Goal: Information Seeking & Learning: Find specific fact

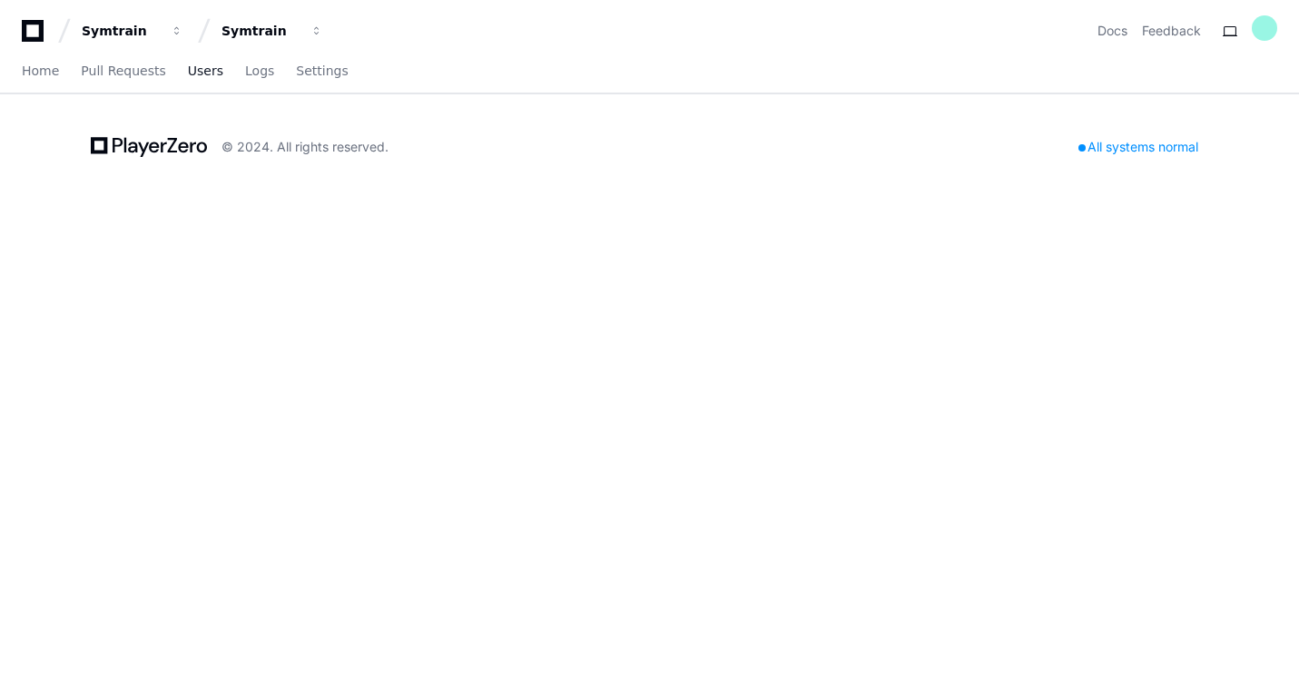
click at [191, 74] on span "Users" at bounding box center [205, 70] width 35 height 11
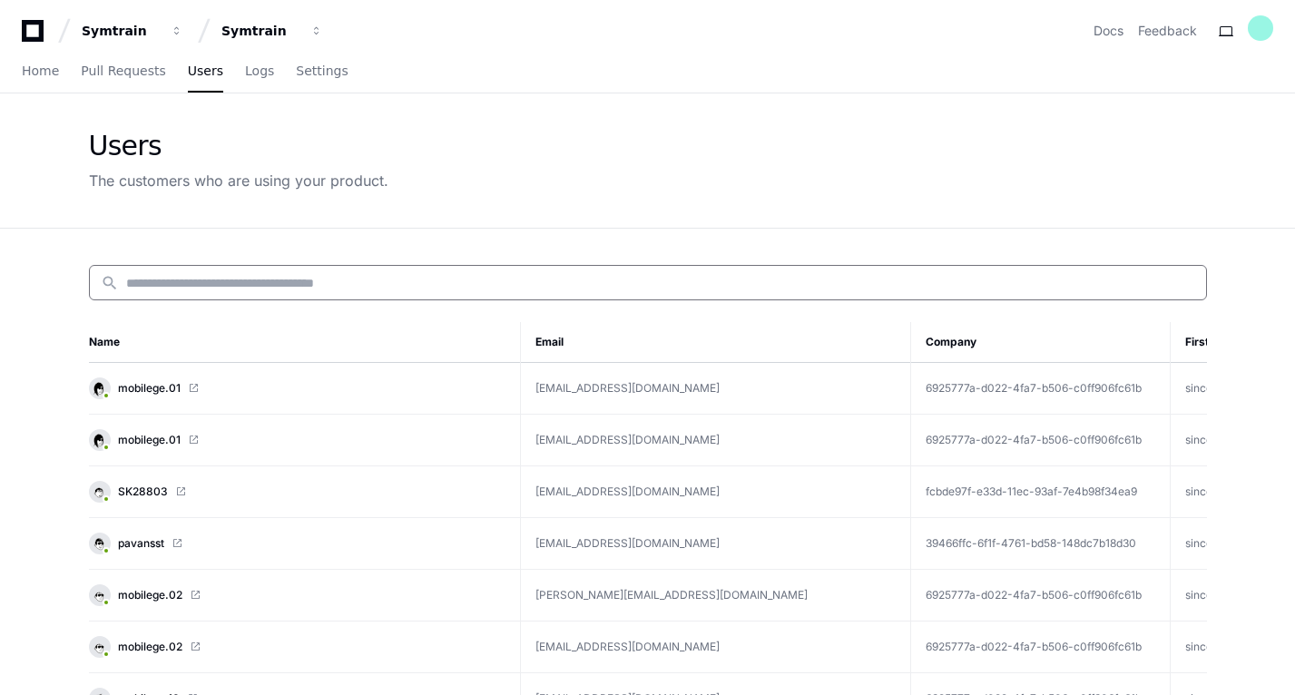
click at [182, 279] on input at bounding box center [660, 283] width 1069 height 18
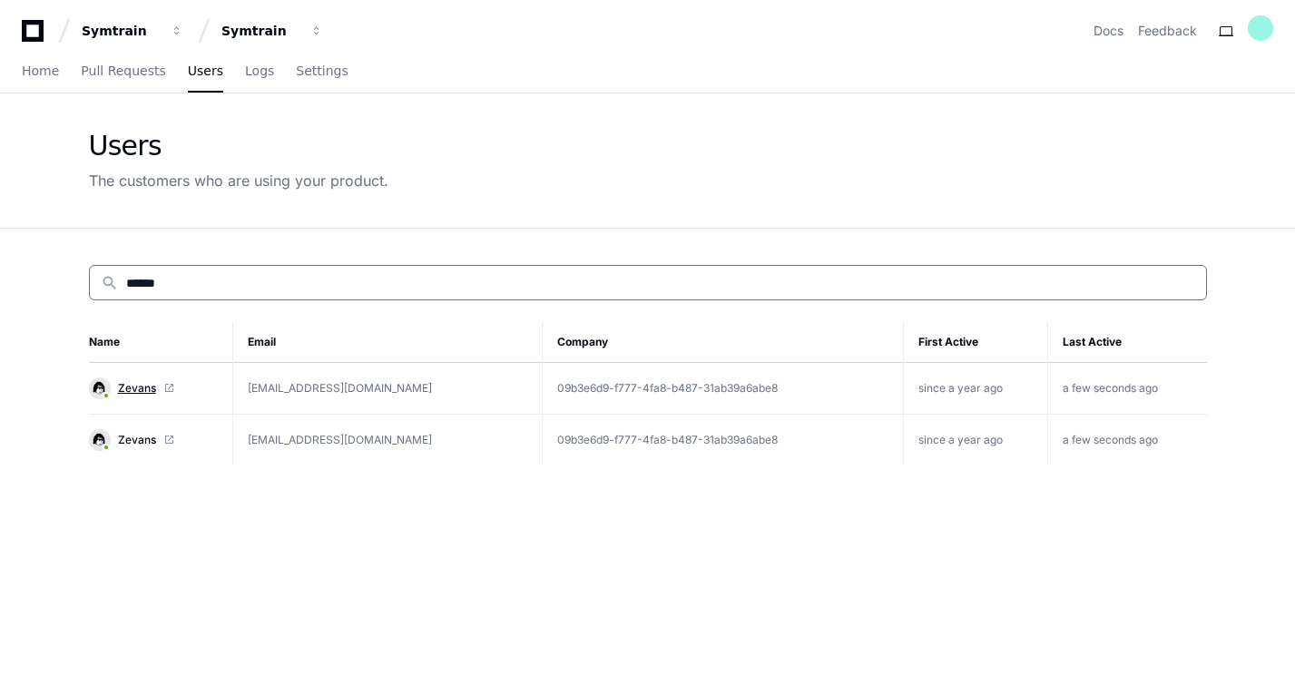
type input "******"
click at [152, 388] on span "Zevans" at bounding box center [137, 388] width 38 height 15
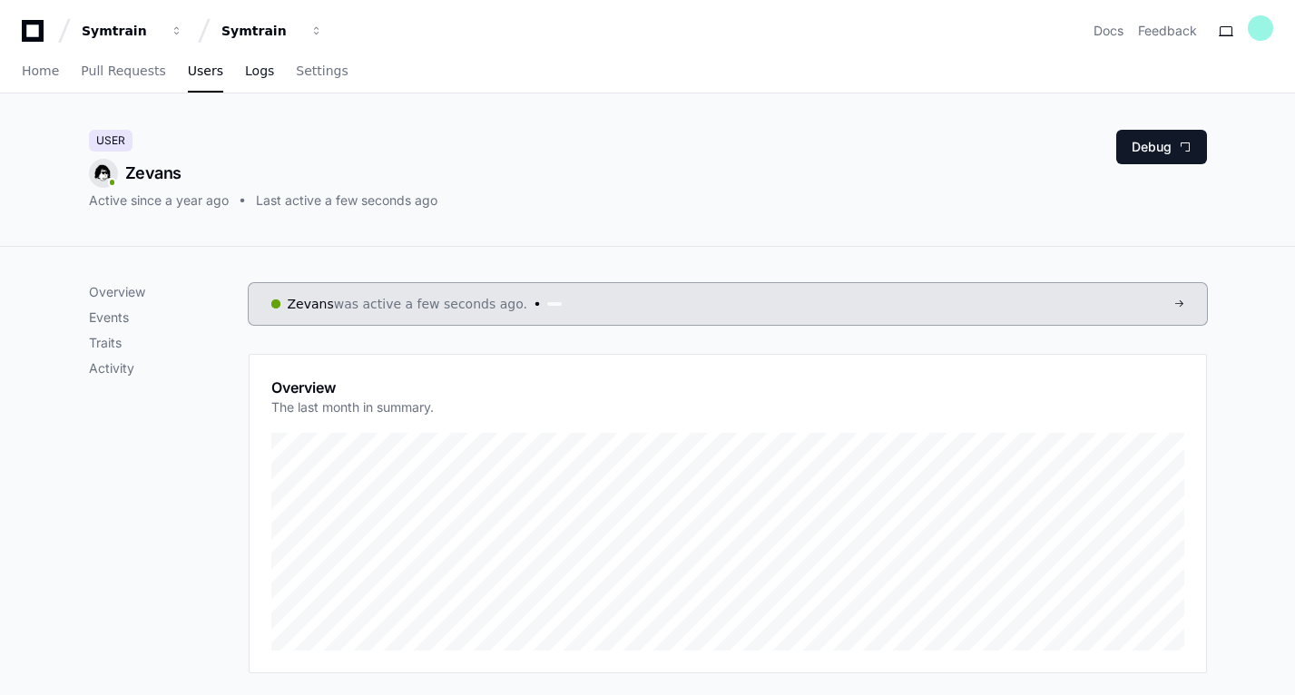
click at [245, 84] on link "Logs" at bounding box center [259, 72] width 29 height 42
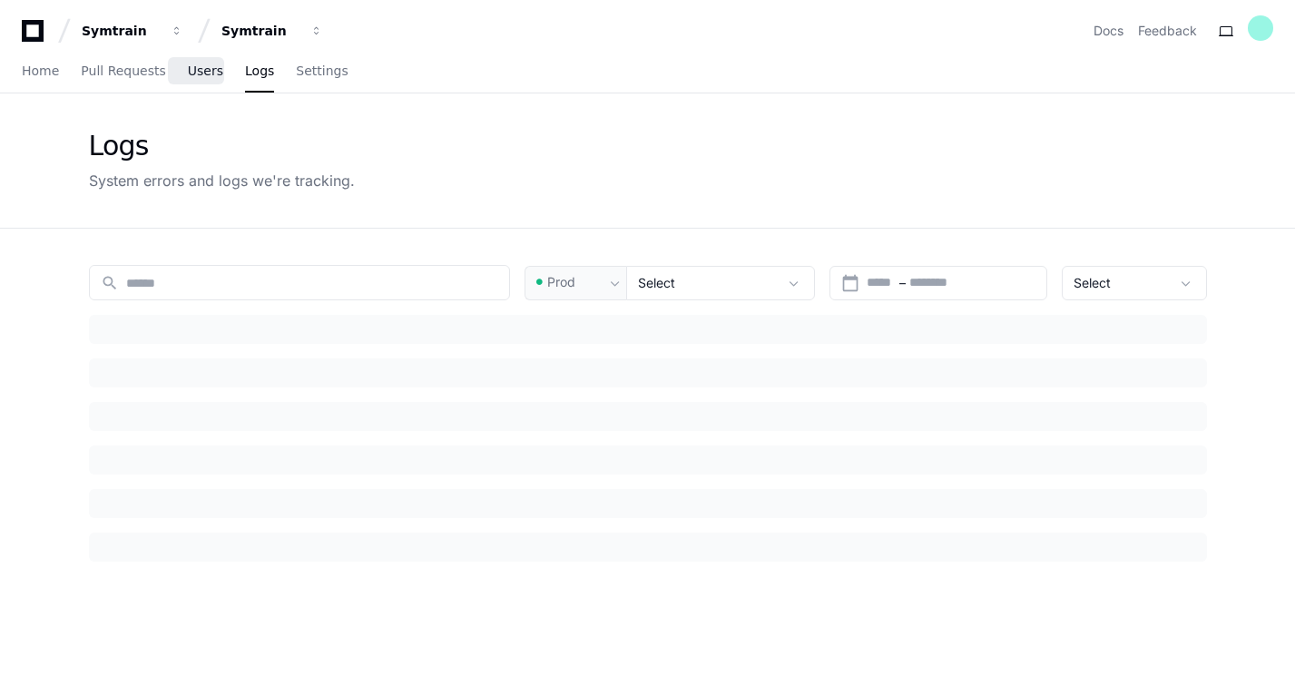
click at [188, 74] on span "Users" at bounding box center [205, 70] width 35 height 11
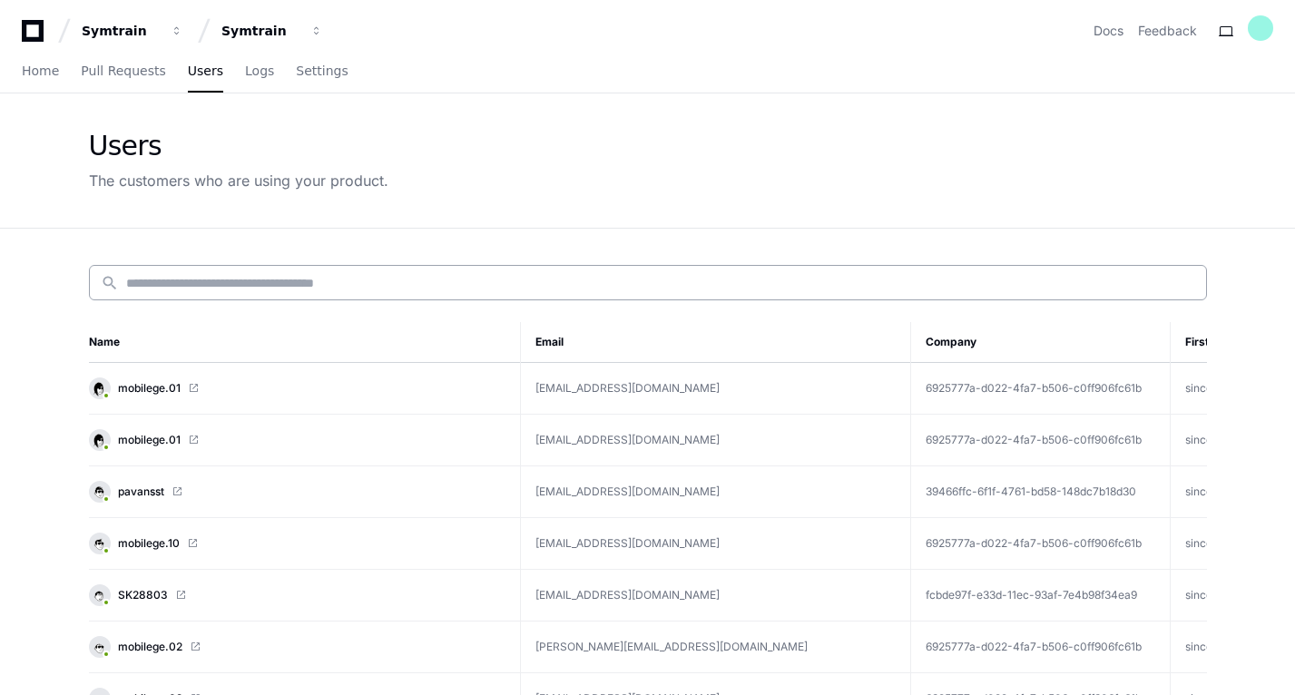
click at [286, 280] on input at bounding box center [660, 283] width 1069 height 18
paste input "*"
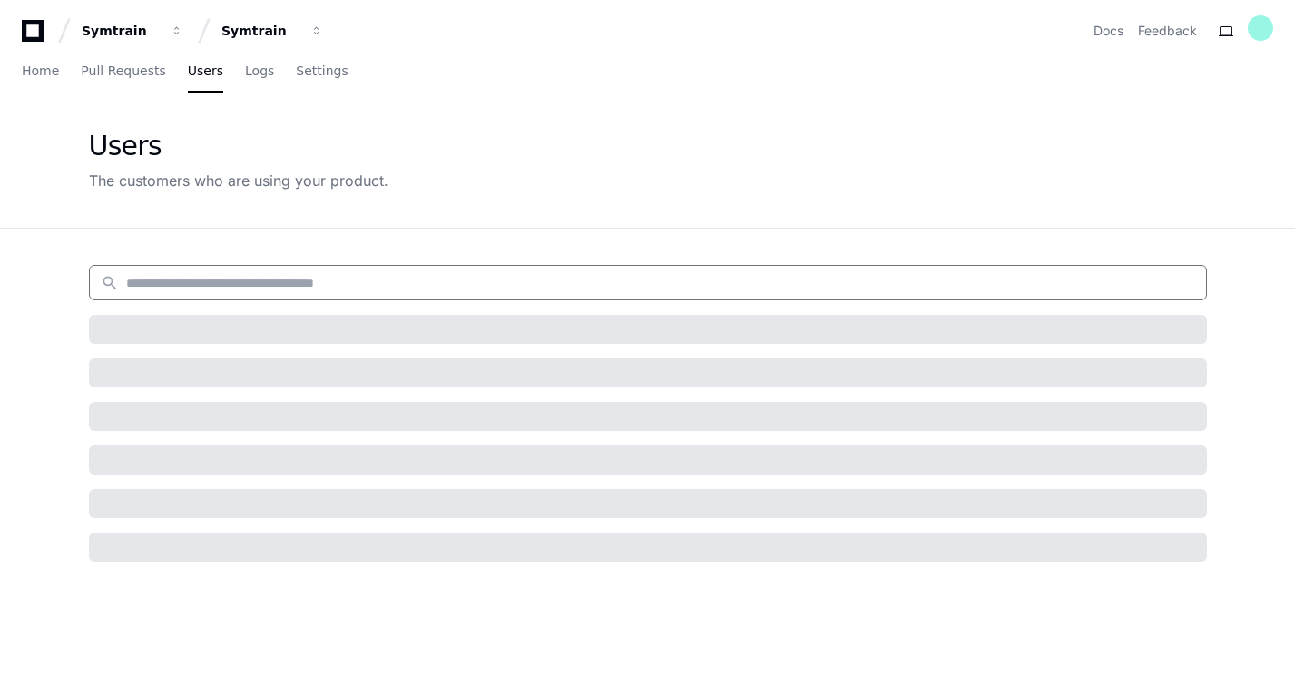
click at [258, 283] on input at bounding box center [660, 283] width 1069 height 18
type input "******"
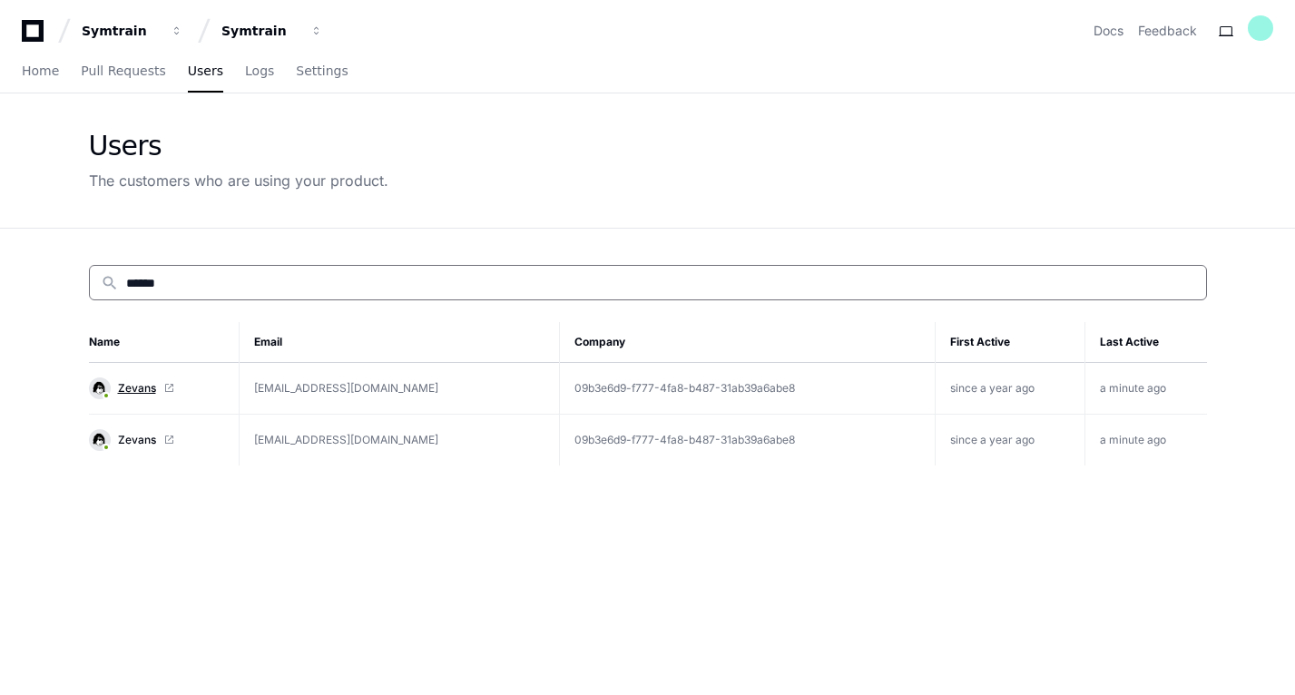
click at [143, 392] on span "Zevans" at bounding box center [137, 388] width 38 height 15
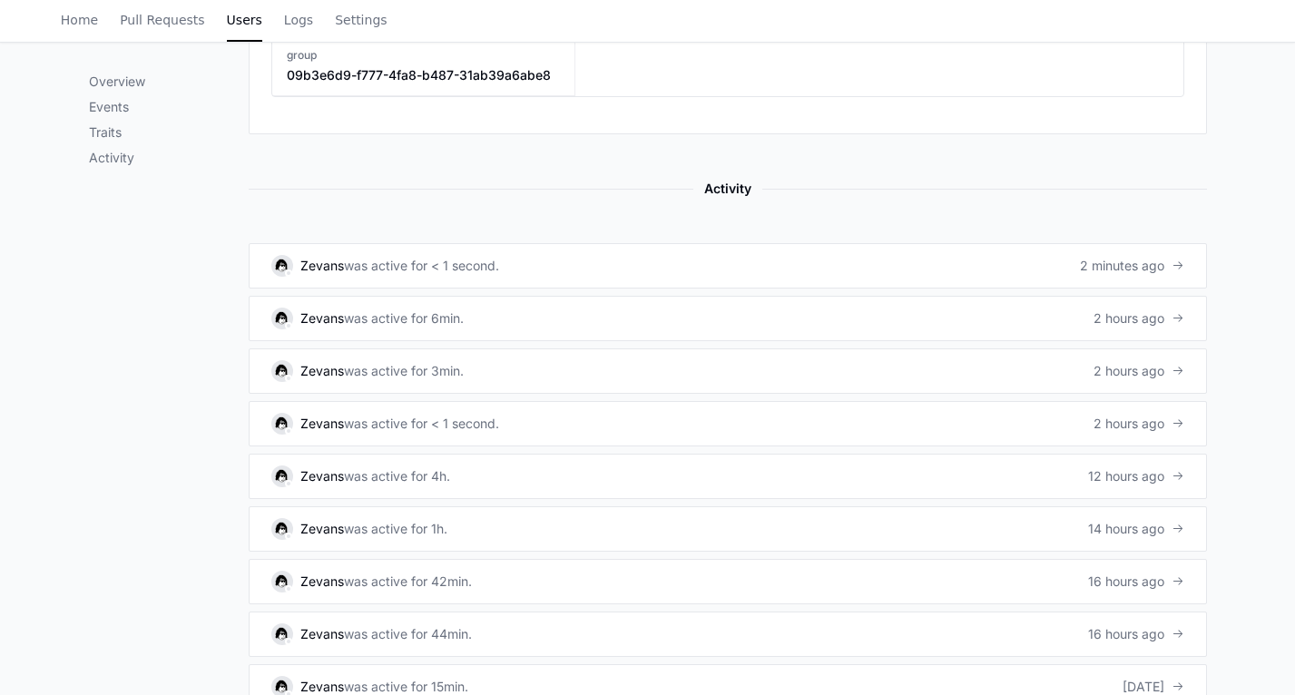
scroll to position [1130, 0]
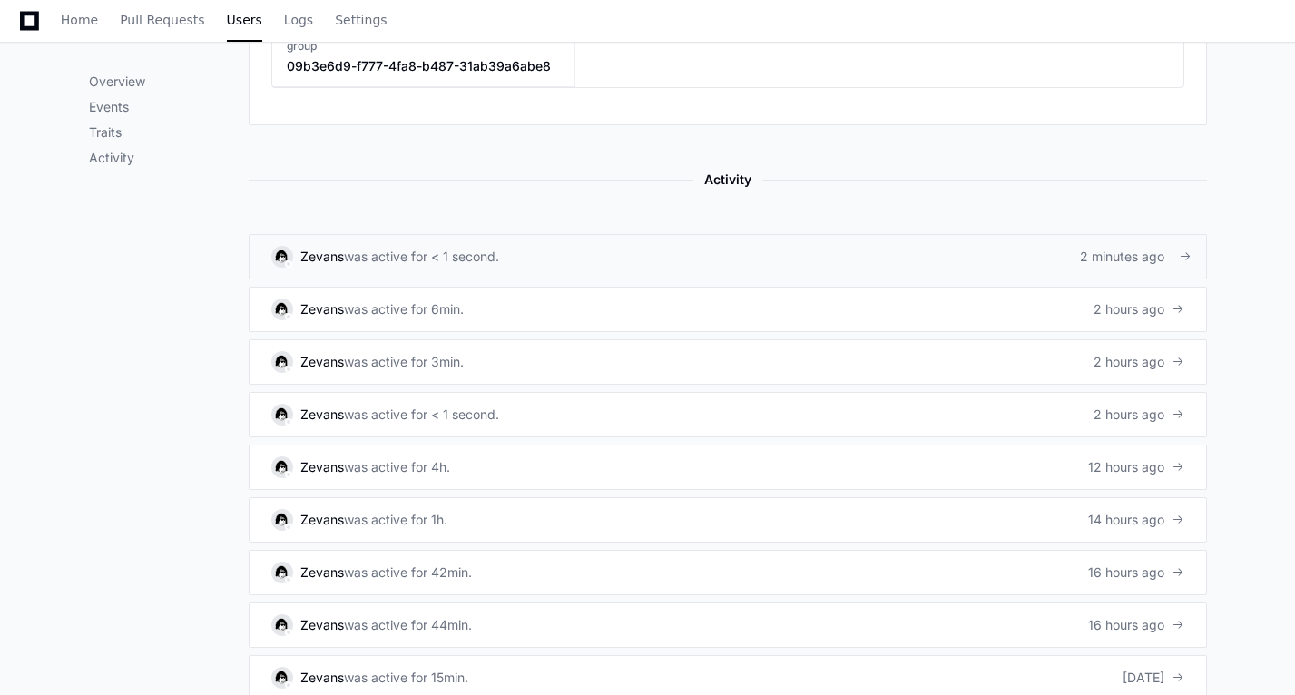
click at [408, 260] on div "was active for < 1 second." at bounding box center [421, 257] width 155 height 18
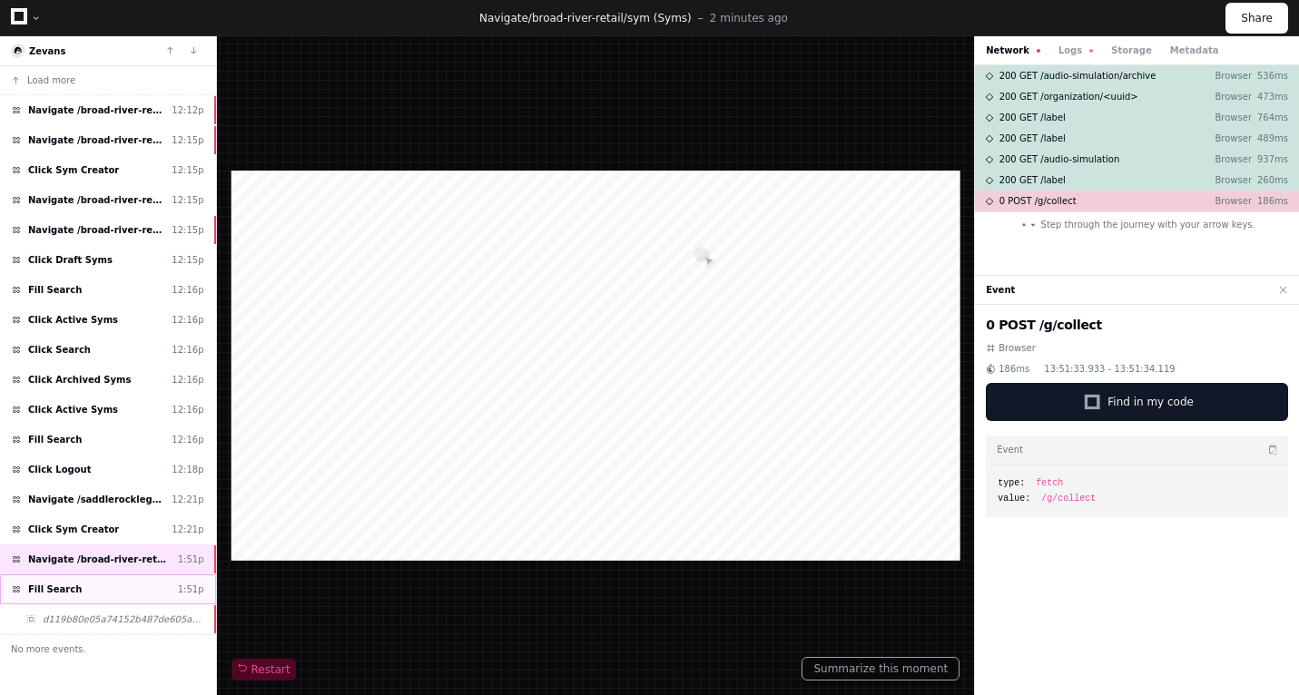
click at [38, 594] on span "Fill Search" at bounding box center [55, 590] width 54 height 14
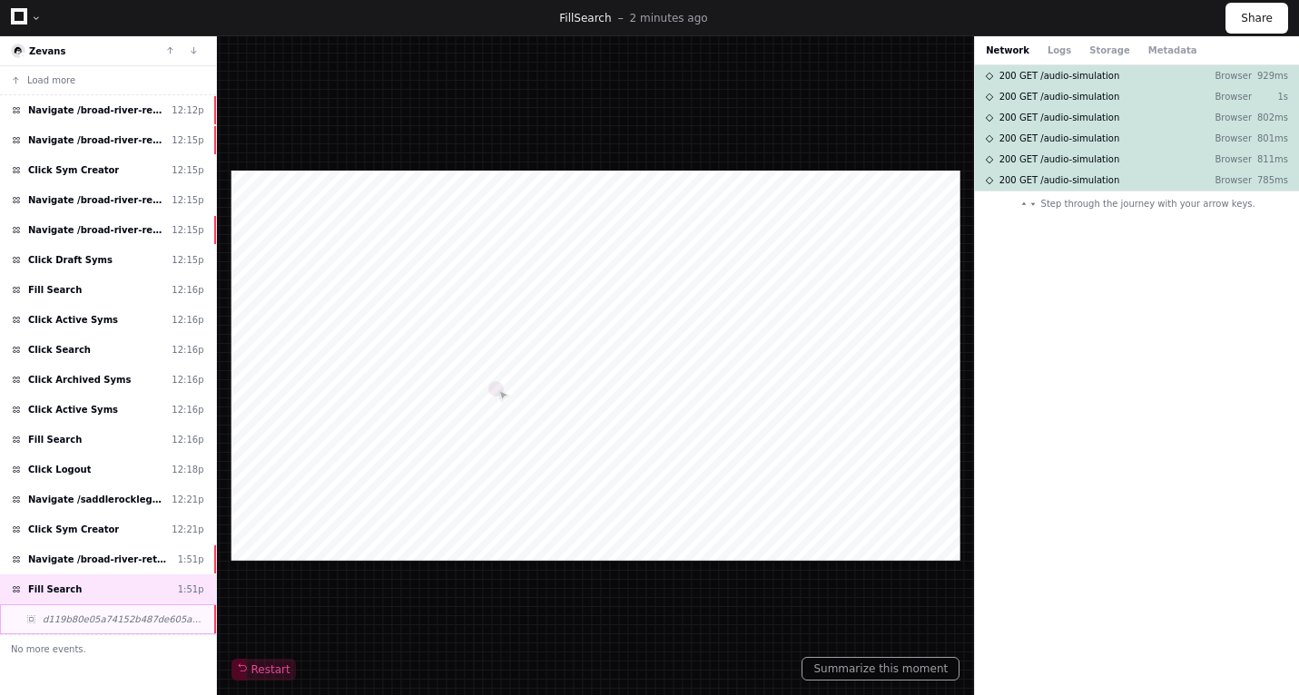
click at [71, 624] on span "d119b80e05a74152b487de605a39771b" at bounding box center [124, 620] width 162 height 14
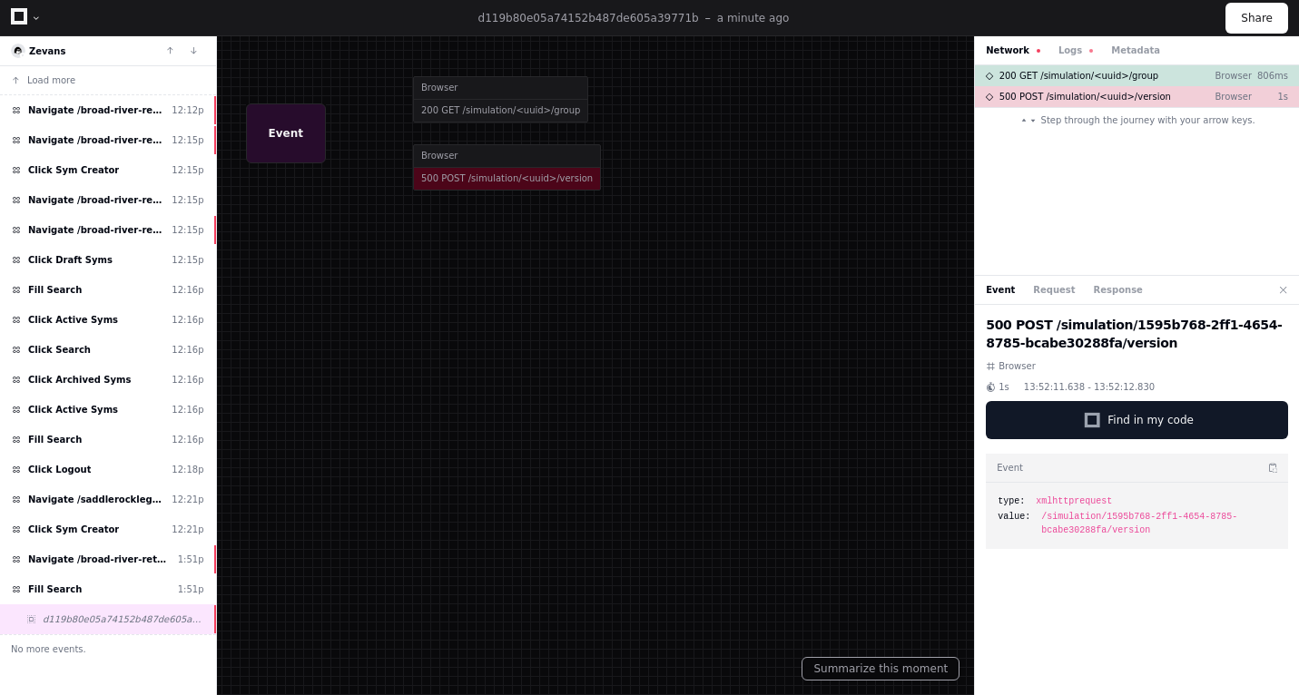
click at [1059, 57] on div "Network Logs Metadata" at bounding box center [1137, 50] width 324 height 29
click at [1067, 46] on button "Logs" at bounding box center [1075, 51] width 34 height 14
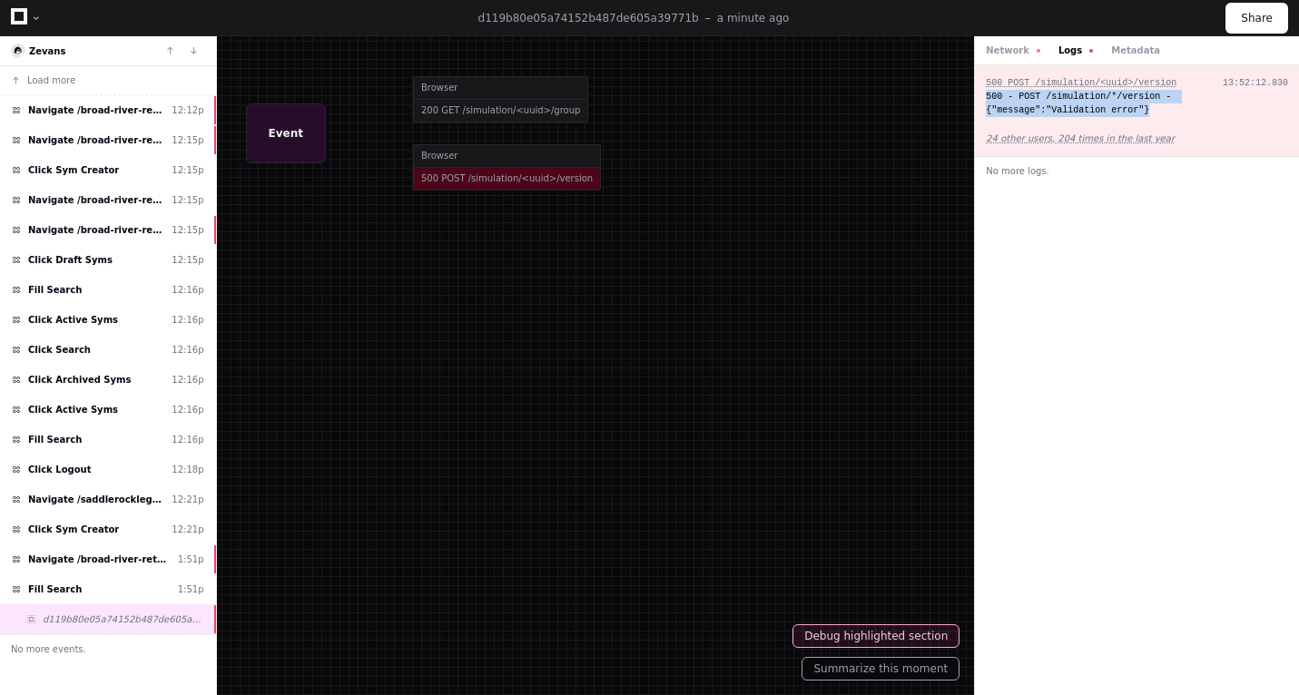
copy div "500 - POST /simulation/*/version - {"message":"Validation error"}"
drag, startPoint x: 1159, startPoint y: 117, endPoint x: 986, endPoint y: 92, distance: 175.2
click at [986, 92] on div "500 POST /simulation/<uuid>/version 13:52:12.830 500 - POST /simulation/*/versi…" at bounding box center [1137, 111] width 324 height 92
click at [1063, 52] on button "Logs" at bounding box center [1075, 51] width 34 height 14
click at [1011, 53] on button "Network" at bounding box center [1013, 51] width 54 height 14
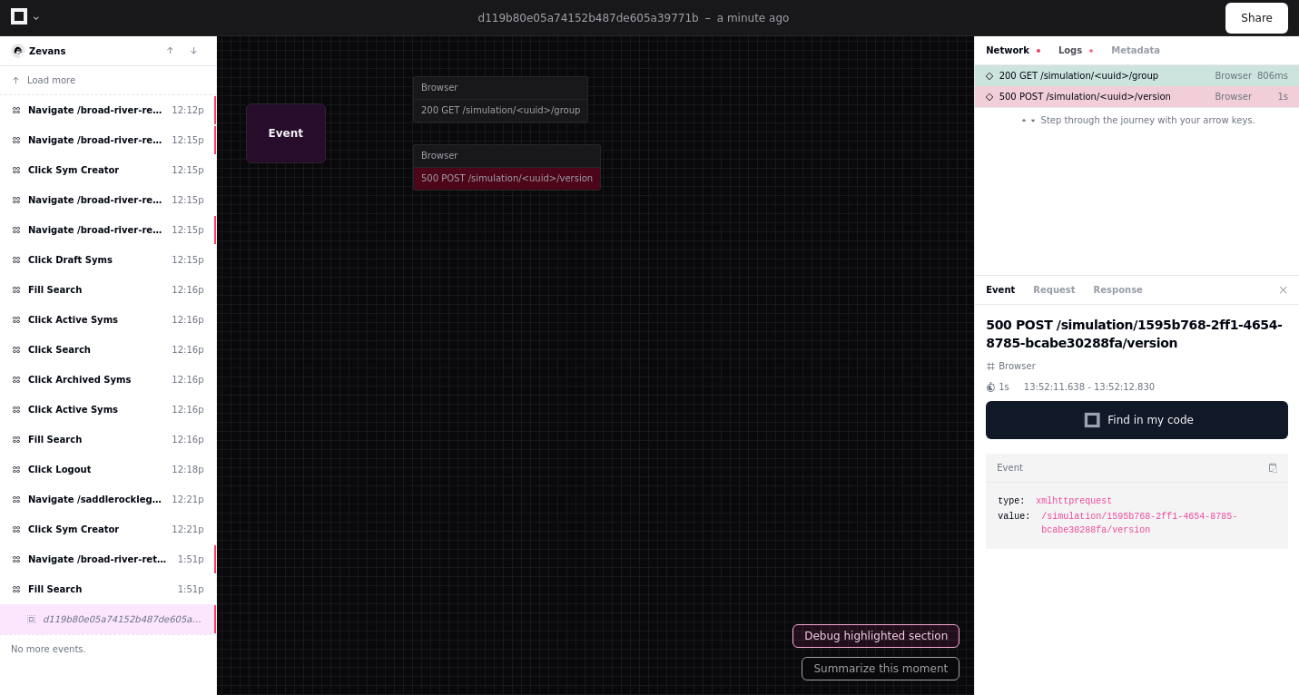
click at [1061, 44] on button "Logs" at bounding box center [1075, 51] width 34 height 14
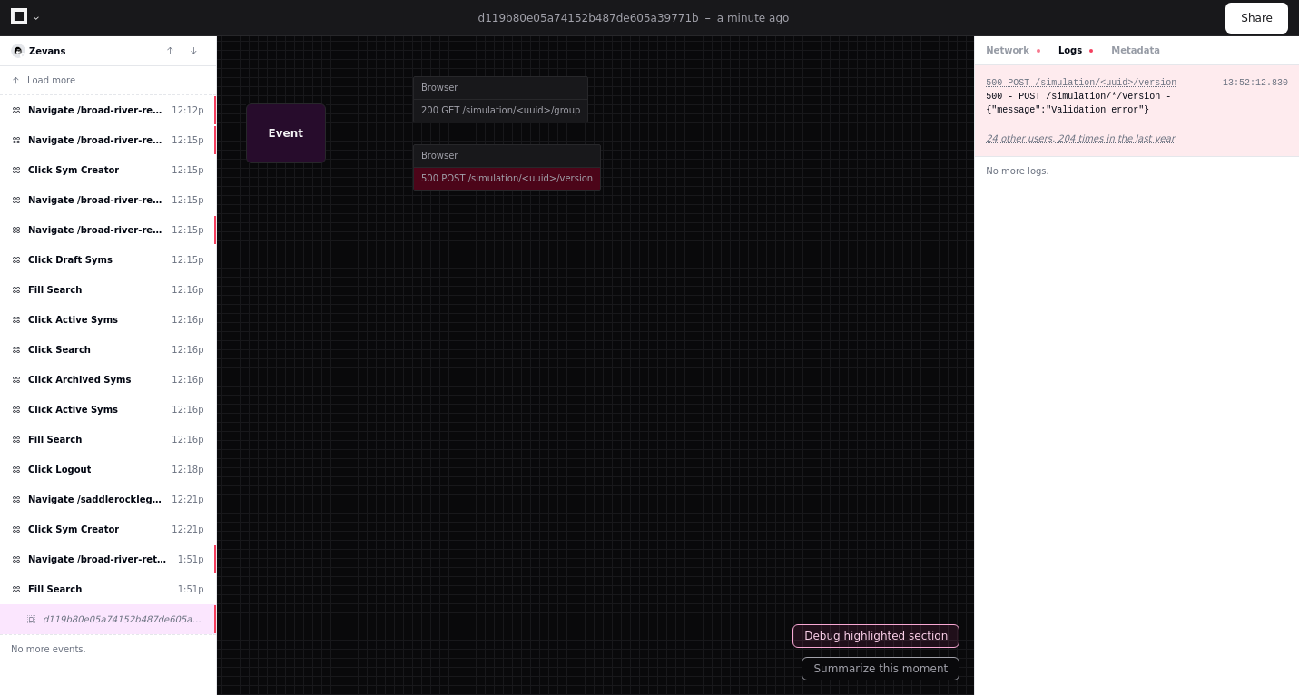
click at [1052, 90] on div "500 - POST /simulation/*/version - {"message":"Validation error"}" at bounding box center [1137, 103] width 302 height 27
click at [1035, 97] on div "500 - POST /simulation/*/version - {"message":"Validation error"}" at bounding box center [1137, 103] width 302 height 27
click at [1024, 54] on button "Network" at bounding box center [1013, 51] width 54 height 14
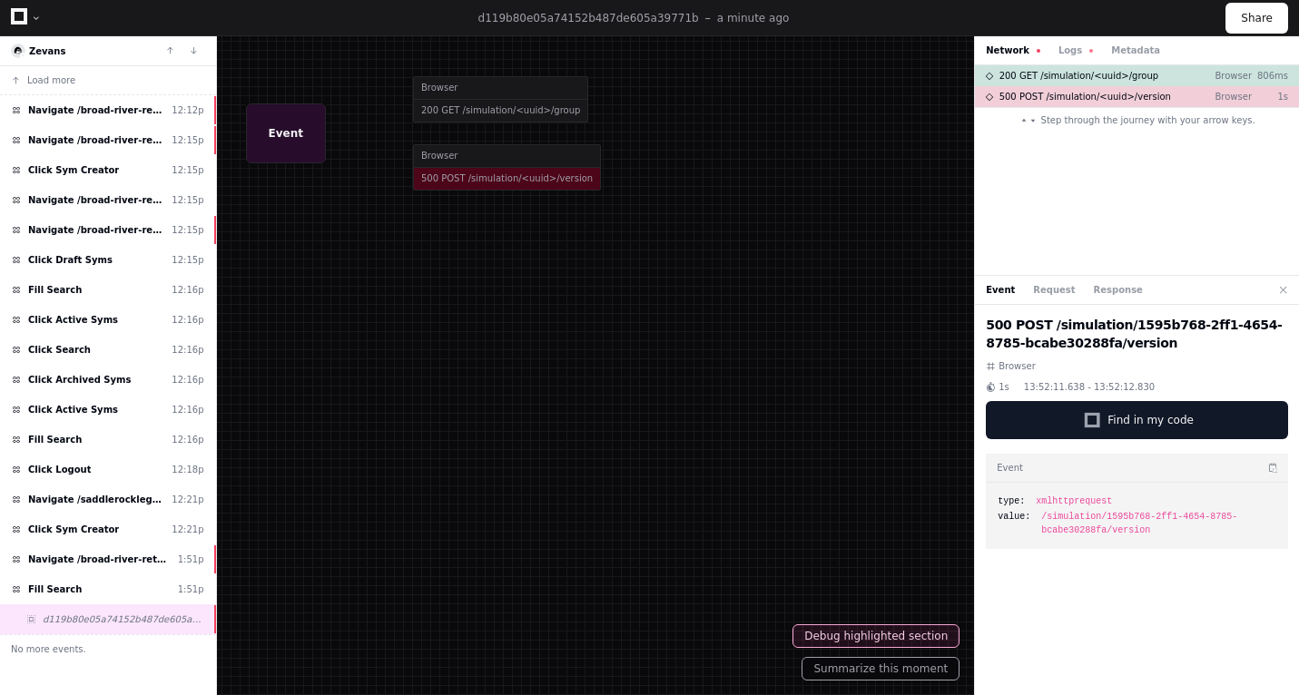
click at [1056, 282] on div "Event Request Response" at bounding box center [1137, 290] width 324 height 29
click at [1055, 288] on button "Request" at bounding box center [1054, 290] width 42 height 14
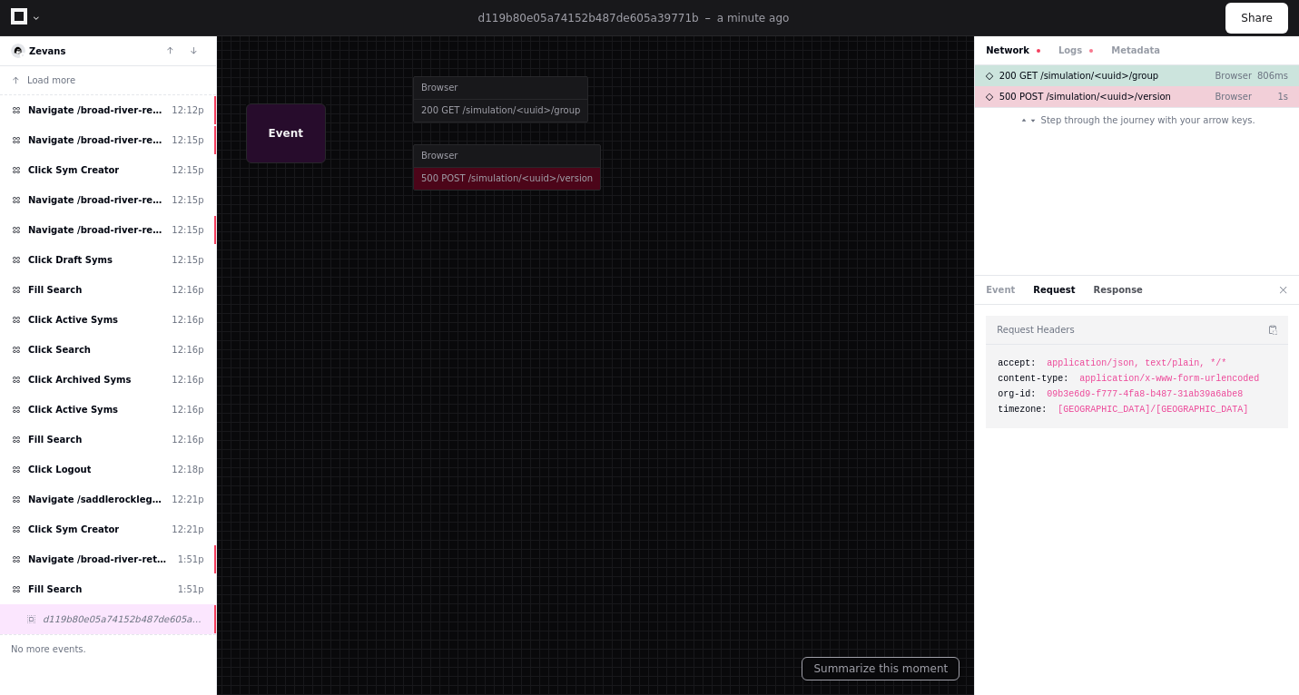
click at [1107, 284] on button "Response" at bounding box center [1118, 290] width 49 height 14
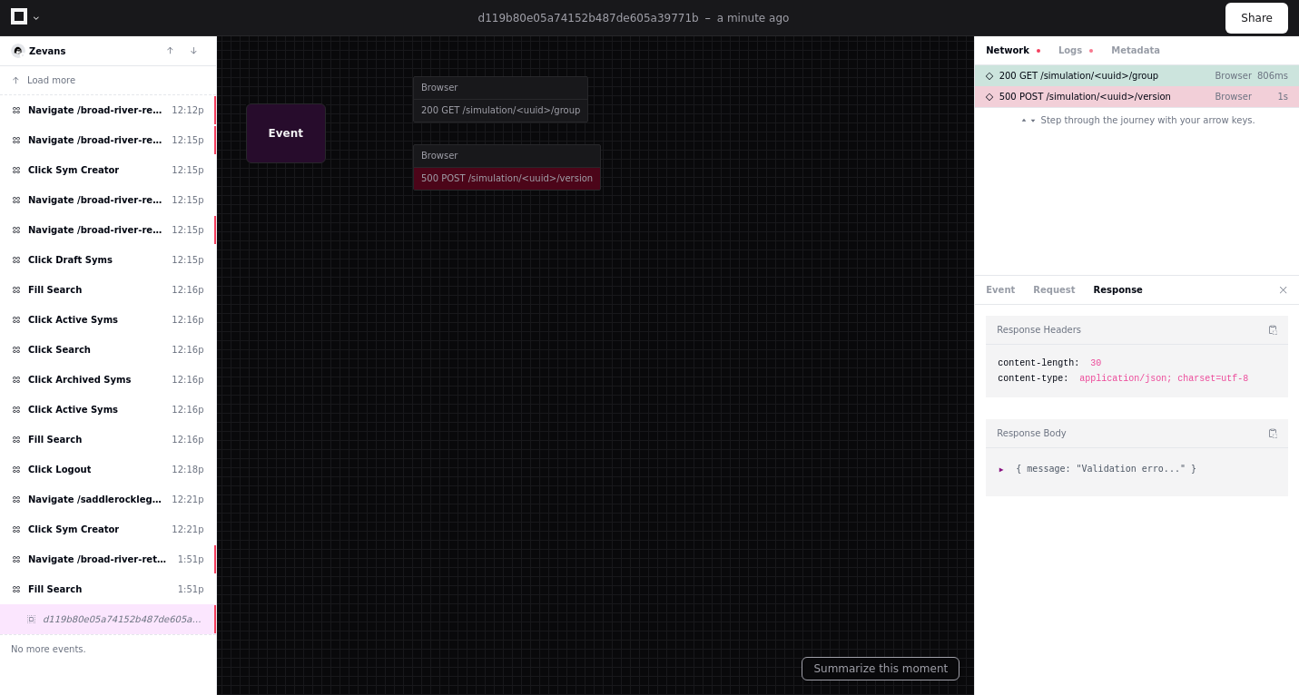
click at [1048, 276] on div "Event Request Response" at bounding box center [1137, 290] width 324 height 29
click at [1043, 286] on button "Request" at bounding box center [1054, 290] width 42 height 14
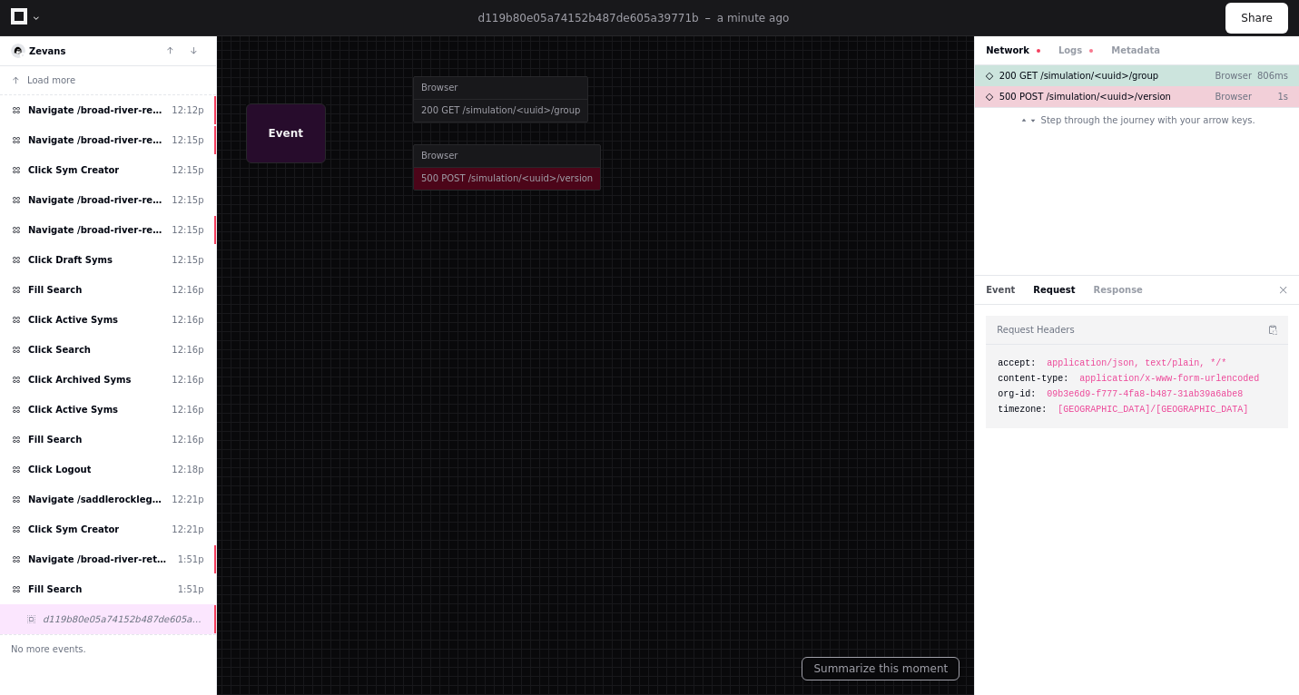
click at [1001, 292] on button "Event" at bounding box center [1000, 290] width 29 height 14
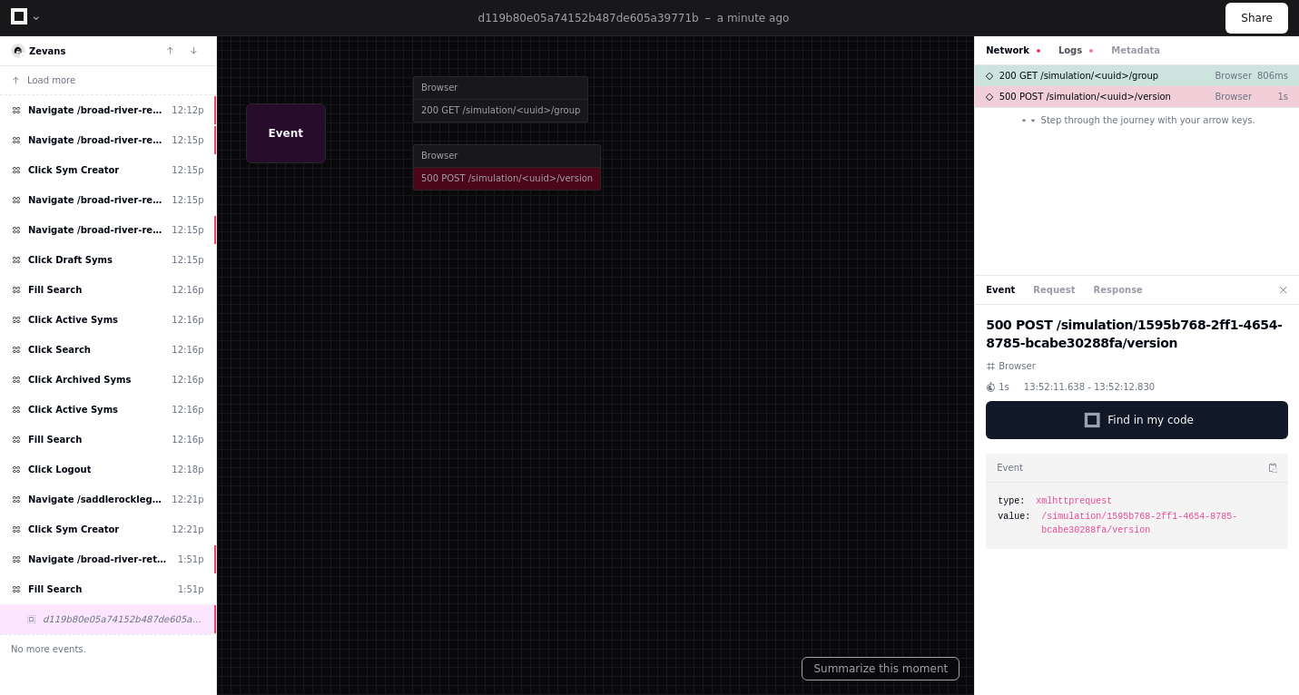
click at [1063, 47] on button "Logs" at bounding box center [1075, 51] width 34 height 14
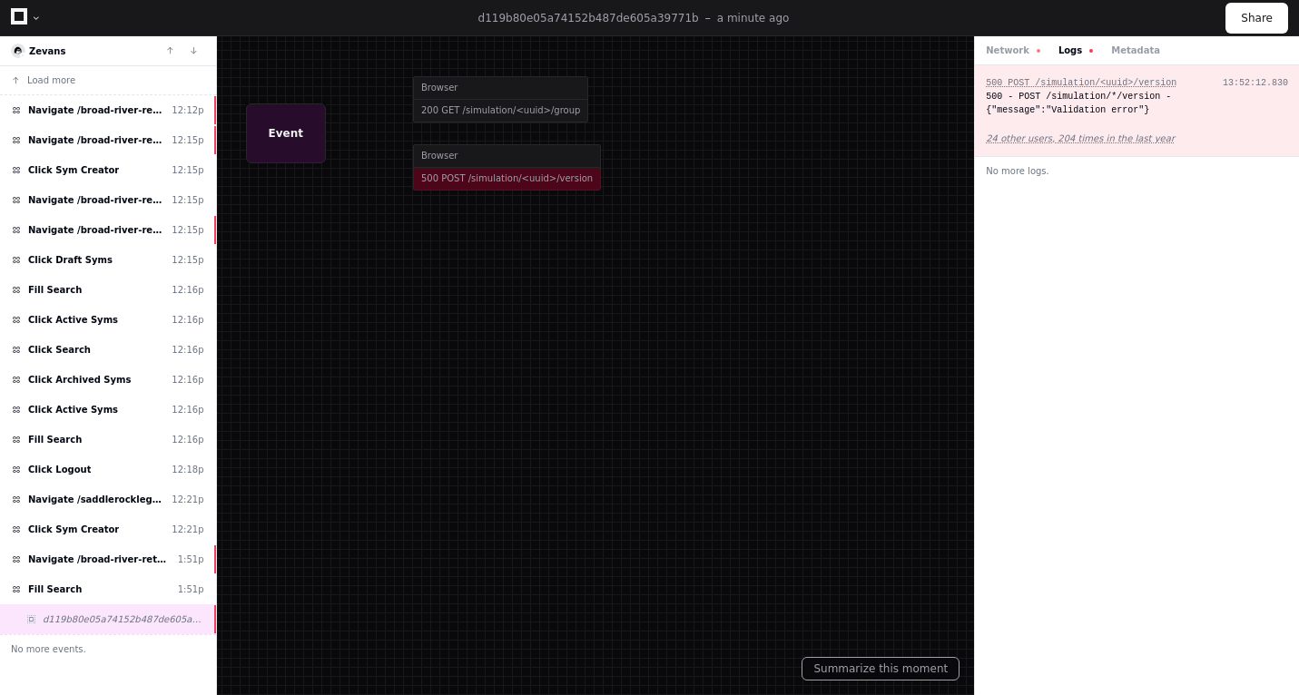
click at [1102, 107] on div "500 - POST /simulation/*/version - {"message":"Validation error"}" at bounding box center [1137, 103] width 302 height 27
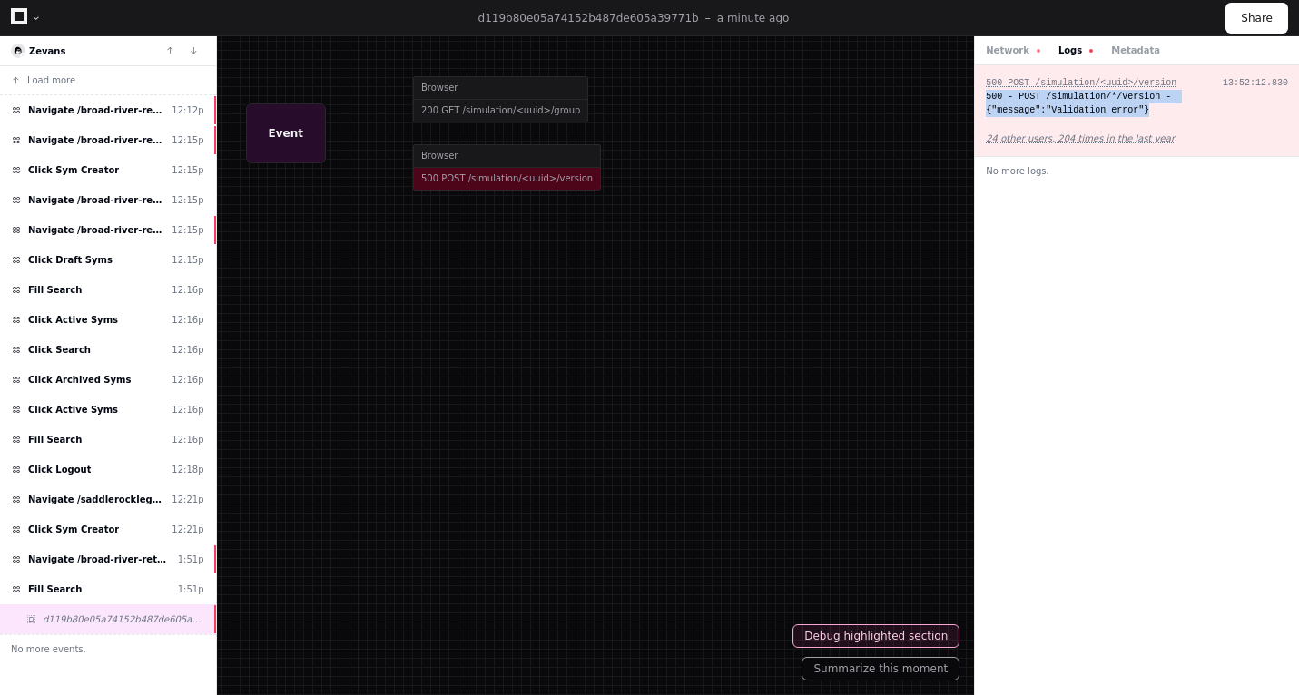
click at [1102, 107] on div "500 - POST /simulation/*/version - {"message":"Validation error"}" at bounding box center [1137, 103] width 302 height 27
copy div "500 - POST /simulation/*/version - {"message":"Validation error"}"
